Goal: Information Seeking & Learning: Learn about a topic

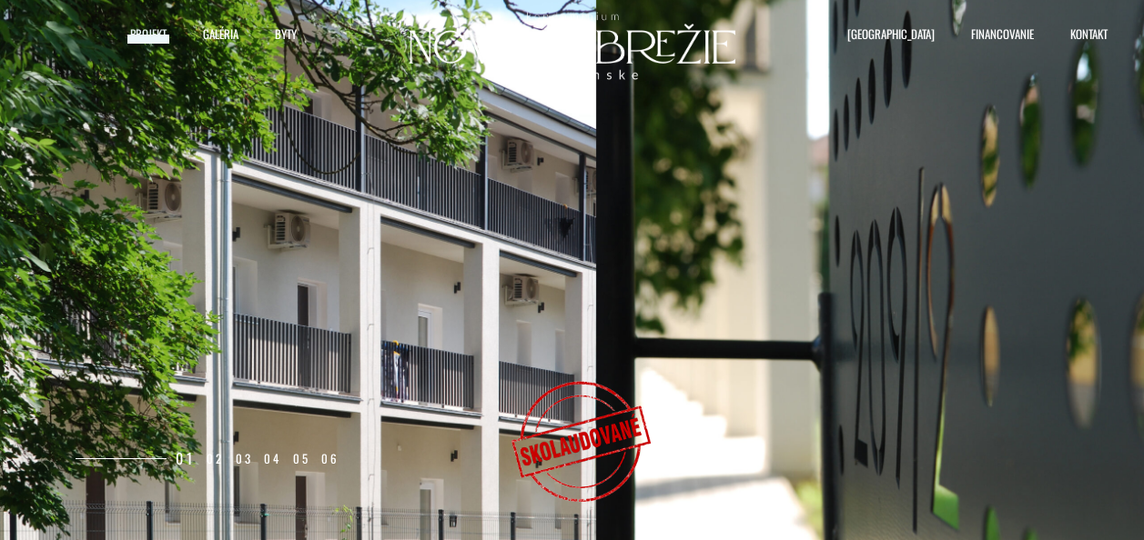
select select "0"
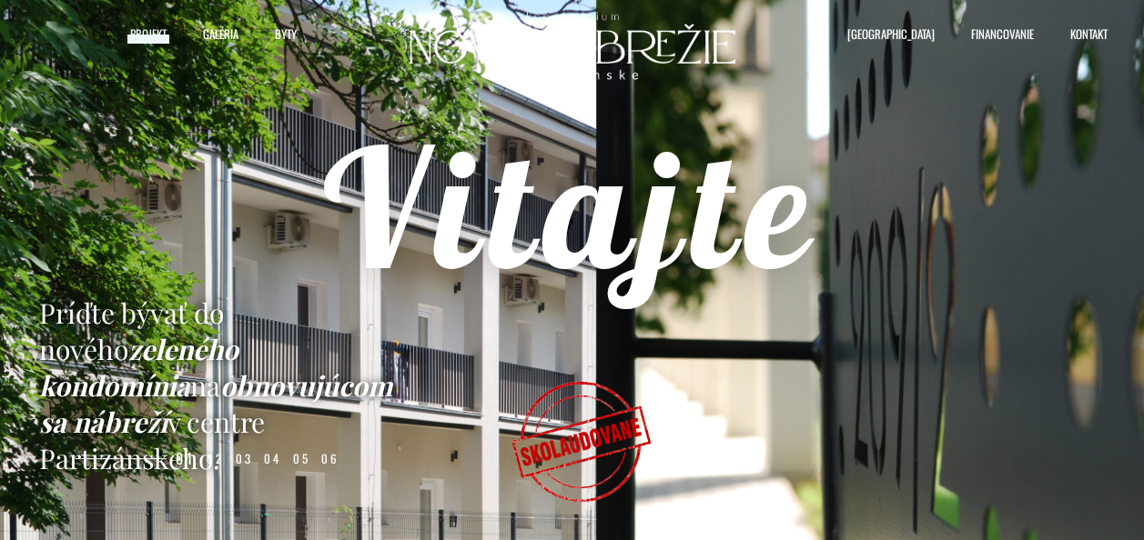
click at [1043, 466] on rs-slide "Príďte bývať do nového zeleného kondomínia na obnovujúcom sa nábreží v centre P…" at bounding box center [572, 270] width 1144 height 540
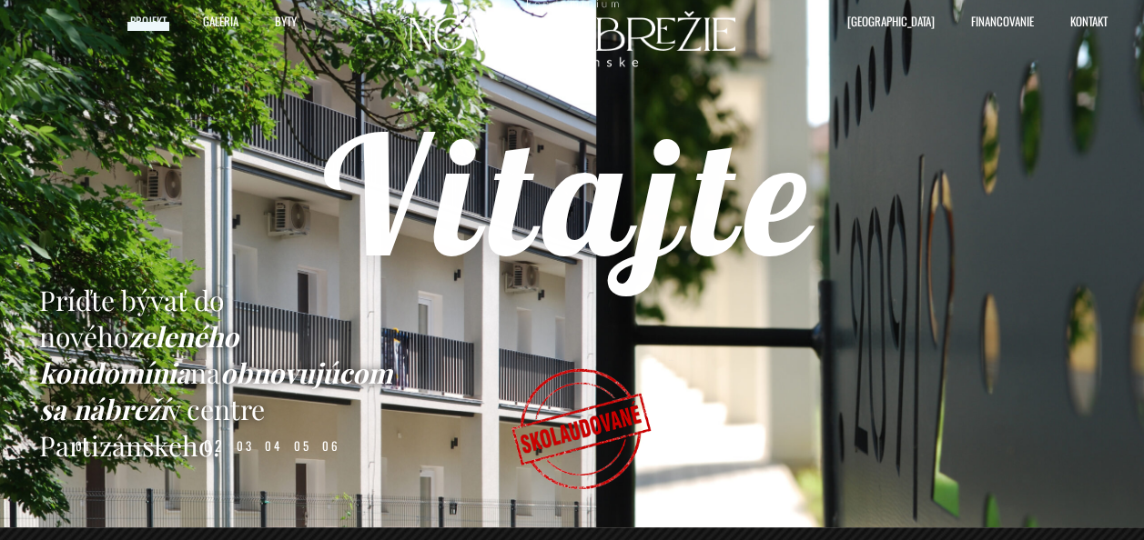
scroll to position [13, 0]
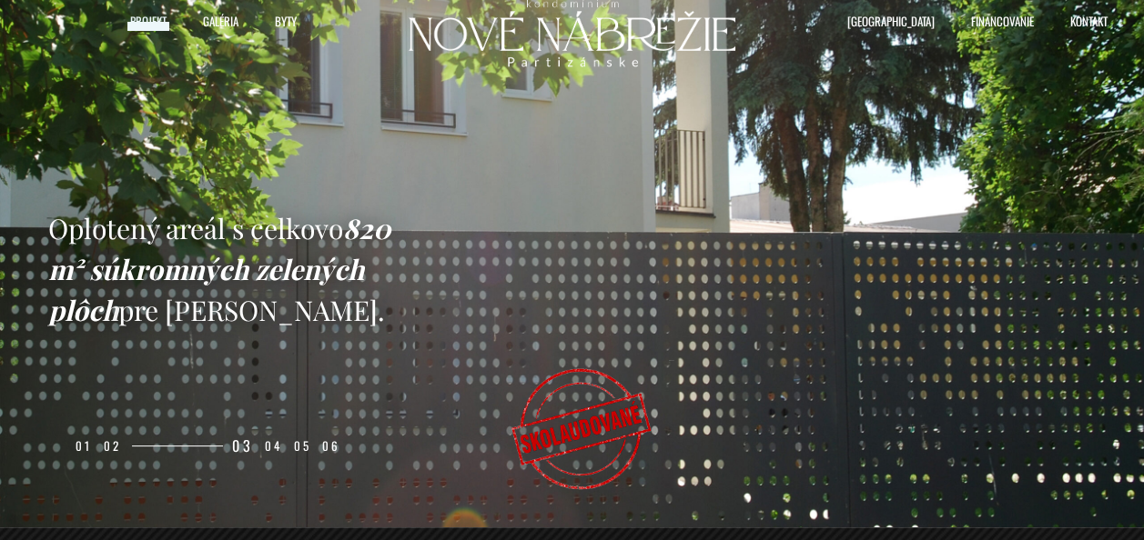
click at [152, 25] on span "Projekt" at bounding box center [148, 20] width 36 height 27
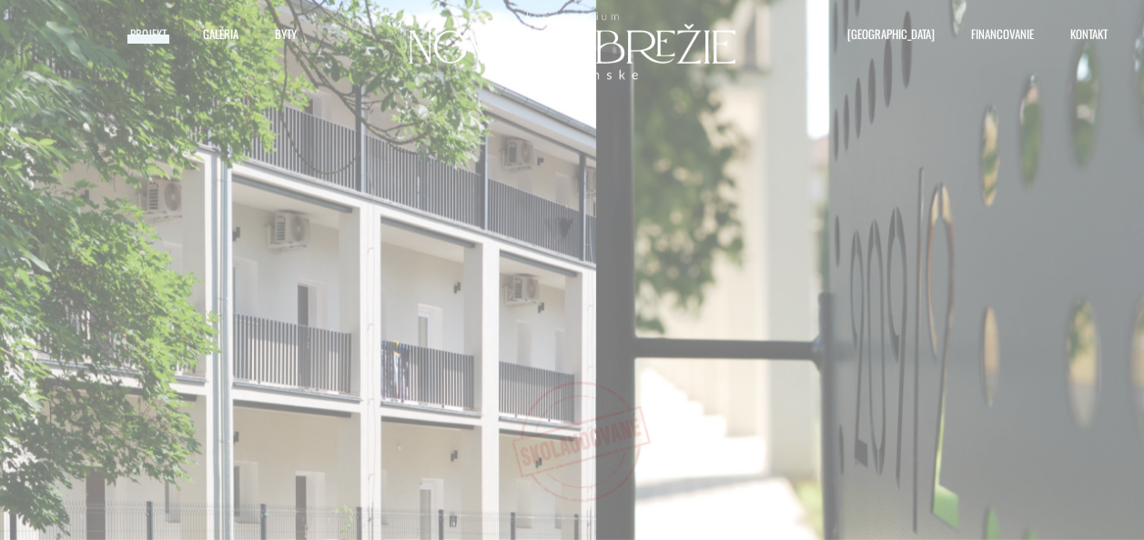
select select "0"
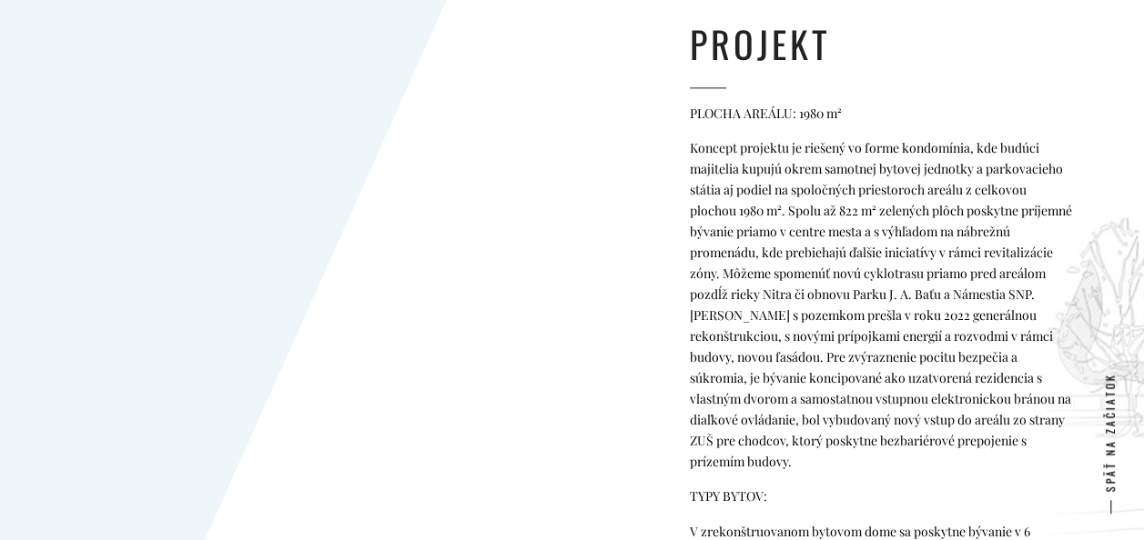
scroll to position [1211, 0]
click at [1030, 509] on div "PROJEKT PLOCHA AREÁLU: 1980 m² TYPY BYTOV: V zrekonštruovanom bytovom dome sa p…" at bounding box center [881, 476] width 382 height 914
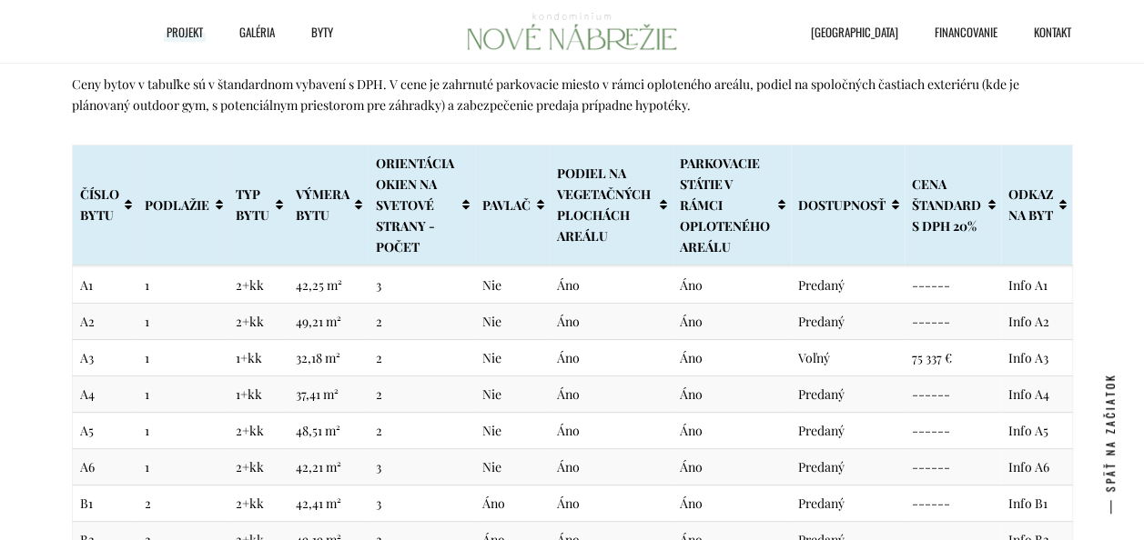
scroll to position [3430, 0]
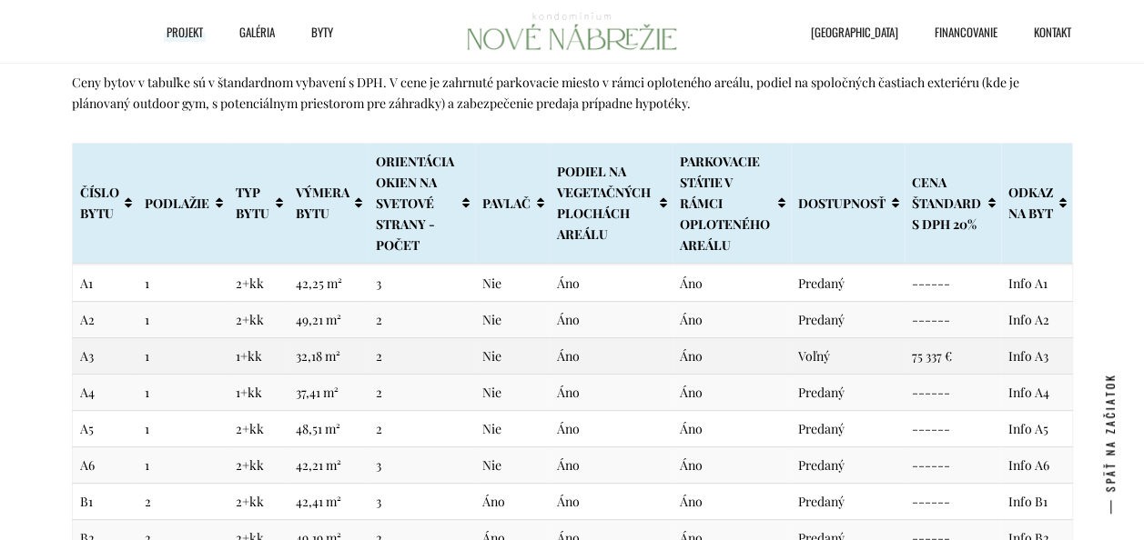
click at [646, 342] on td "Áno" at bounding box center [610, 356] width 123 height 36
click at [1023, 357] on link "Info A3" at bounding box center [1028, 356] width 40 height 17
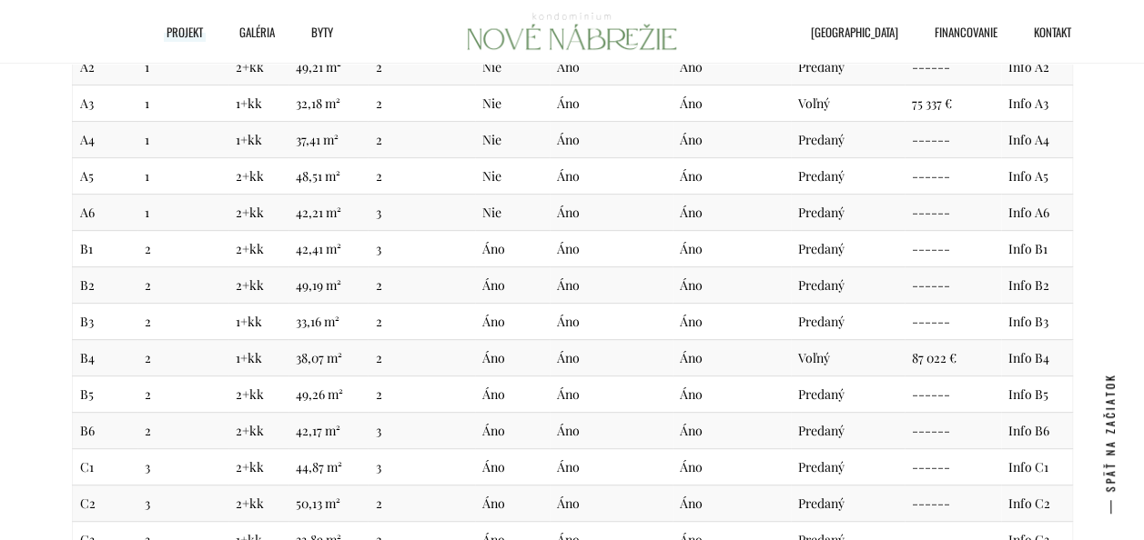
scroll to position [3685, 0]
click at [1036, 357] on link "Info B4" at bounding box center [1028, 356] width 41 height 17
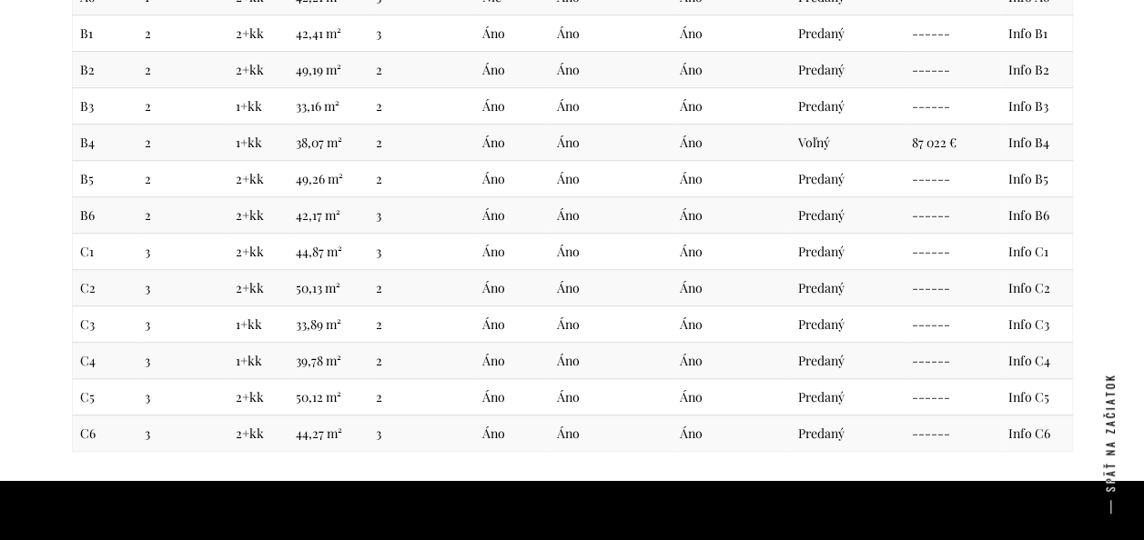
scroll to position [3903, 0]
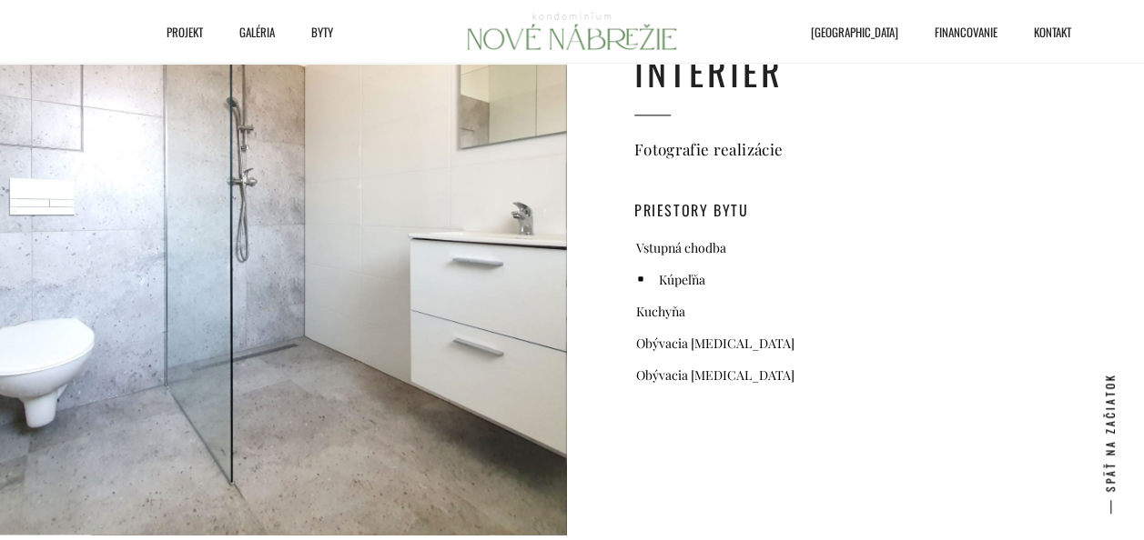
scroll to position [1188, 0]
